Goal: Information Seeking & Learning: Find specific fact

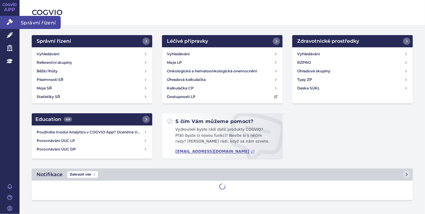
click at [8, 22] on icon at bounding box center [10, 22] width 6 height 6
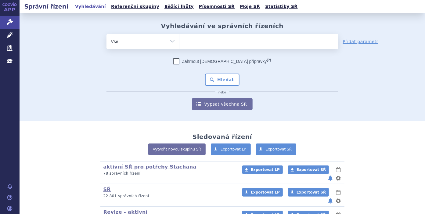
click at [220, 45] on ul at bounding box center [259, 40] width 158 height 13
click at [180, 45] on select at bounding box center [180, 41] width 0 height 15
type input "li"
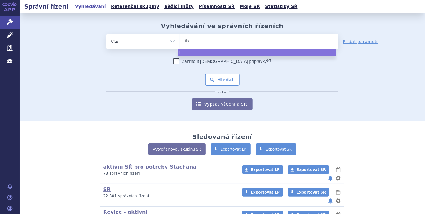
type input "libt"
type input "libta"
type input "[MEDICAL_DATA]"
select select "[MEDICAL_DATA]"
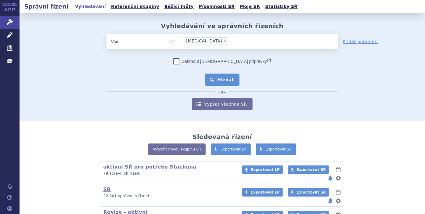
click at [226, 82] on button "Hledat" at bounding box center [222, 80] width 34 height 12
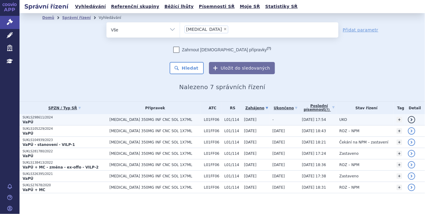
click at [162, 117] on td "[MEDICAL_DATA] 350MG INF CNC SOL 1X7ML" at bounding box center [154, 119] width 94 height 11
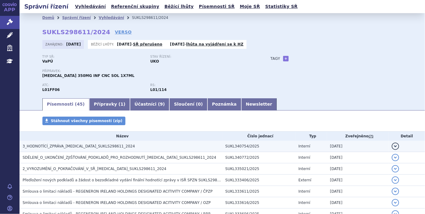
click at [73, 150] on td "3_HODNOTÍCÍ_ZPRÁVA_[MEDICAL_DATA]_SUKLS298611_2024" at bounding box center [121, 146] width 203 height 11
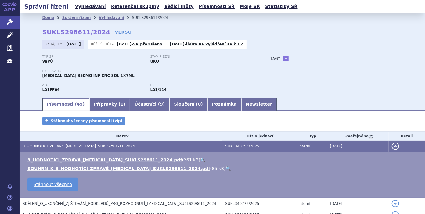
click at [83, 157] on td "3_HODNOTÍCÍ_ZPRÁVA_[MEDICAL_DATA]_SUKLS298611_2024.pdf ( 261 kB ) 🔍 SOUHRN_K_3_…" at bounding box center [223, 175] width 406 height 46
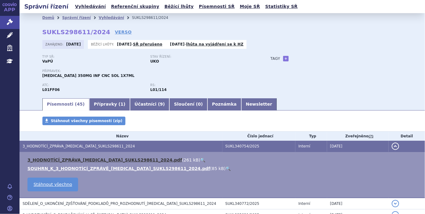
click at [83, 158] on link "3_HODNOTÍCÍ_ZPRÁVA_[MEDICAL_DATA]_SUKLS298611_2024.pdf" at bounding box center [104, 159] width 155 height 5
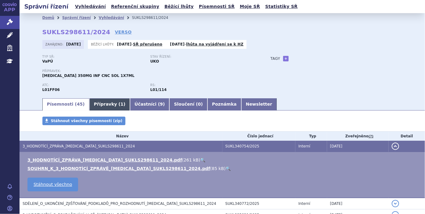
click at [97, 103] on link "Přípravky ( 1 )" at bounding box center [109, 104] width 41 height 12
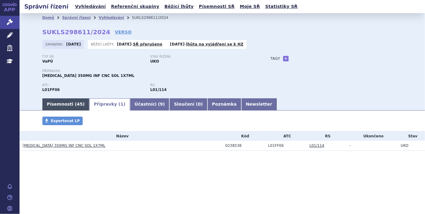
click at [65, 106] on link "Písemnosti ( 45 )" at bounding box center [65, 104] width 47 height 12
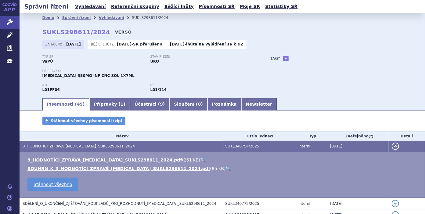
click at [115, 34] on link "VERSO" at bounding box center [123, 32] width 17 height 6
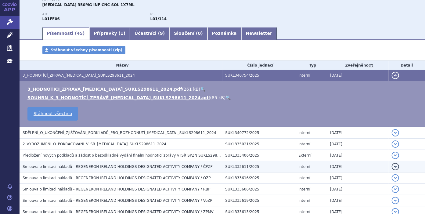
scroll to position [38, 0]
